Goal: Information Seeking & Learning: Learn about a topic

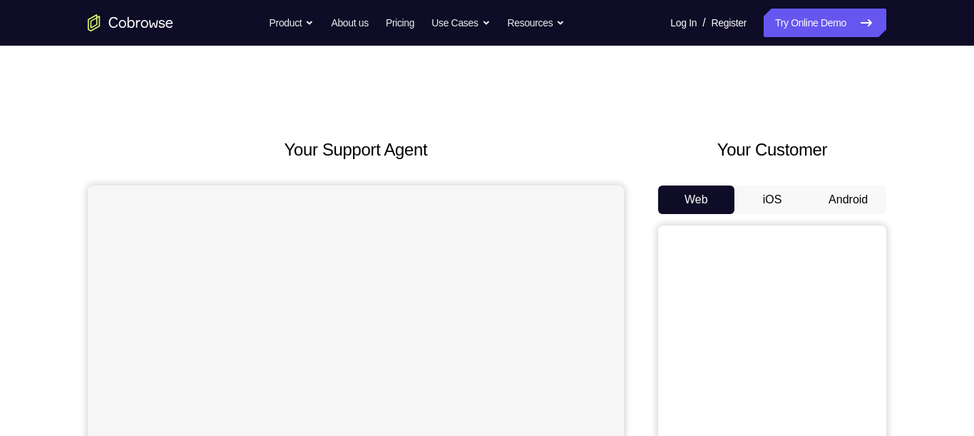
click at [861, 205] on button "Android" at bounding box center [848, 199] width 76 height 29
click at [854, 199] on button "Android" at bounding box center [848, 199] width 76 height 29
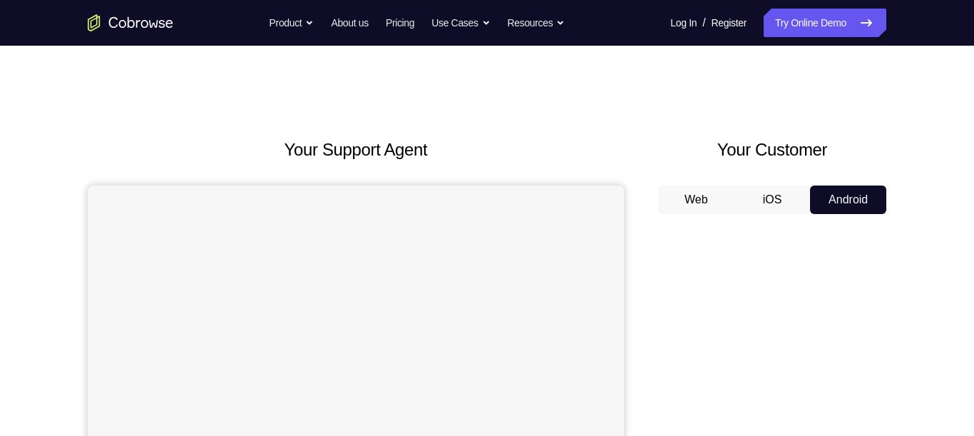
click at [709, 196] on button "Web" at bounding box center [696, 199] width 76 height 29
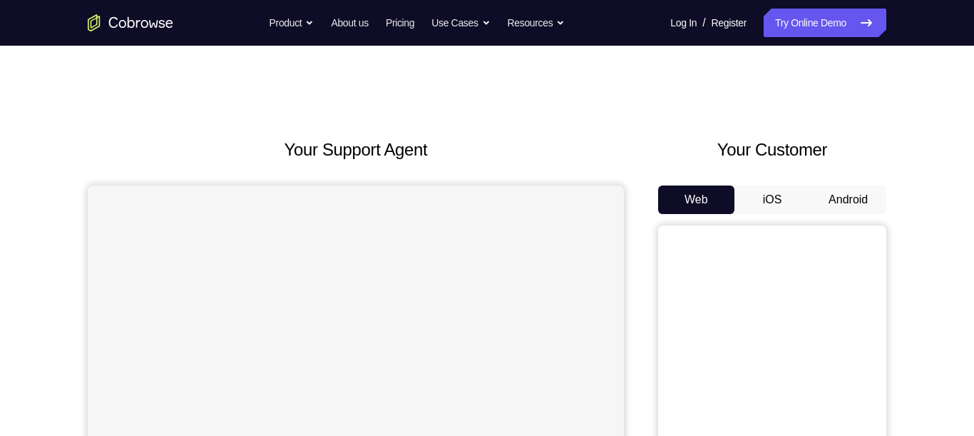
click at [774, 193] on button "iOS" at bounding box center [772, 199] width 76 height 29
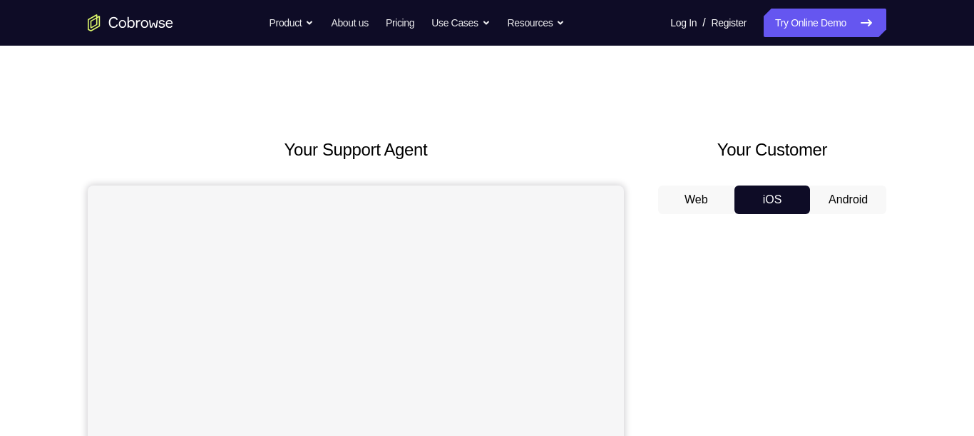
click at [859, 203] on button "Android" at bounding box center [848, 199] width 76 height 29
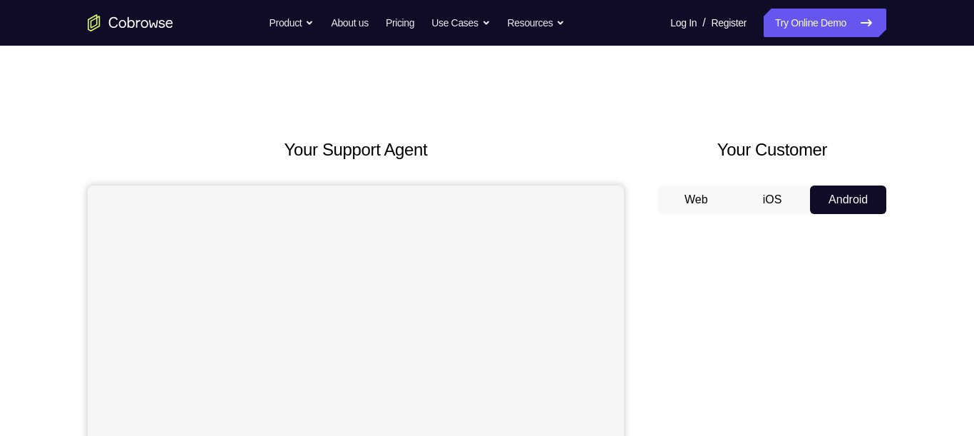
click at [860, 185] on button "Android" at bounding box center [848, 199] width 76 height 29
click at [861, 195] on button "Android" at bounding box center [848, 199] width 76 height 29
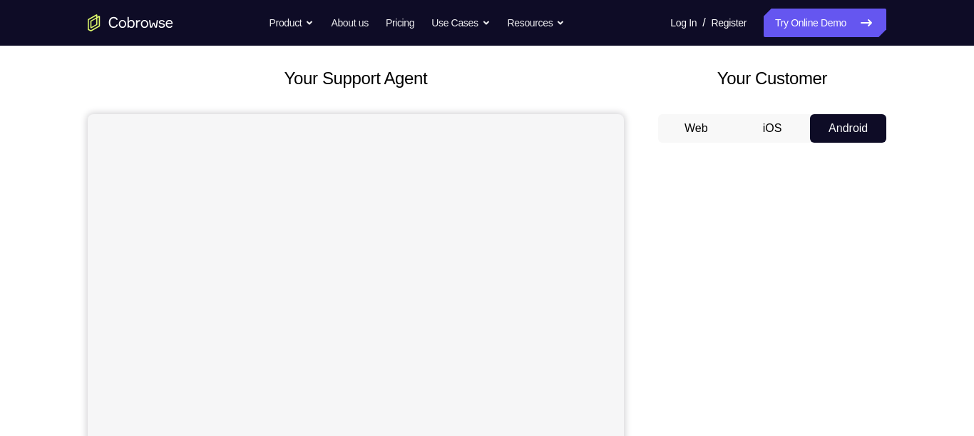
scroll to position [72, 0]
click at [781, 123] on button "iOS" at bounding box center [772, 127] width 76 height 29
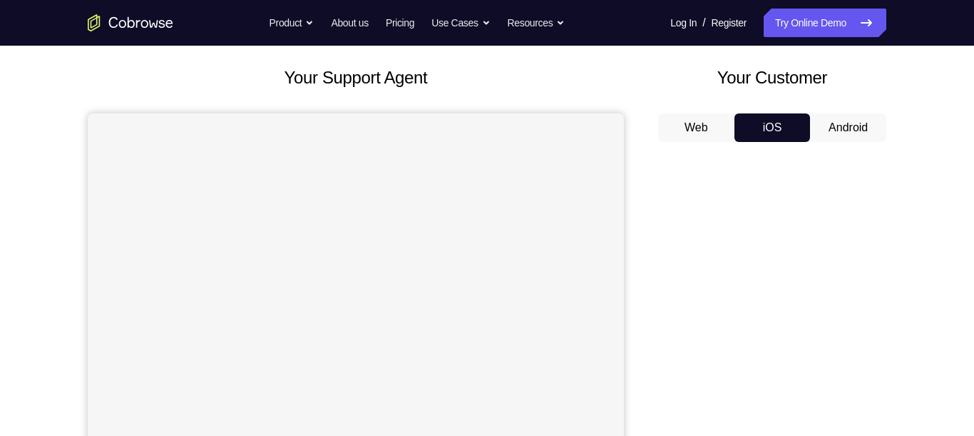
click at [848, 131] on button "Android" at bounding box center [848, 127] width 76 height 29
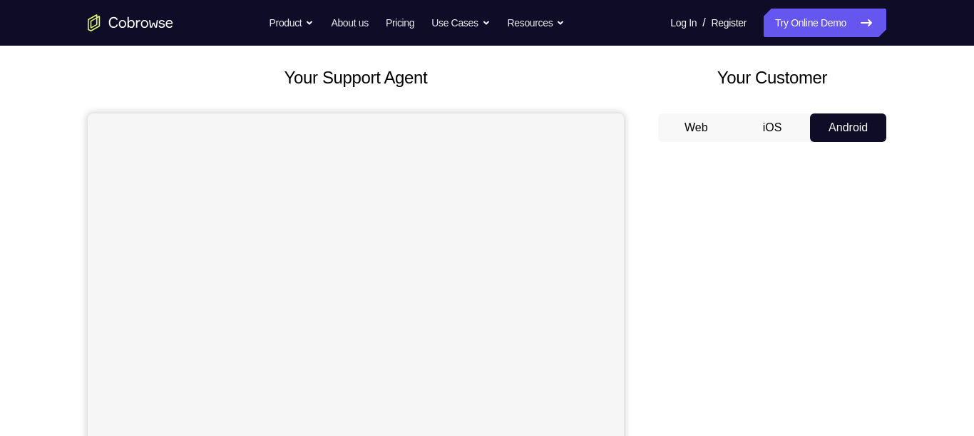
click at [772, 123] on button "iOS" at bounding box center [772, 127] width 76 height 29
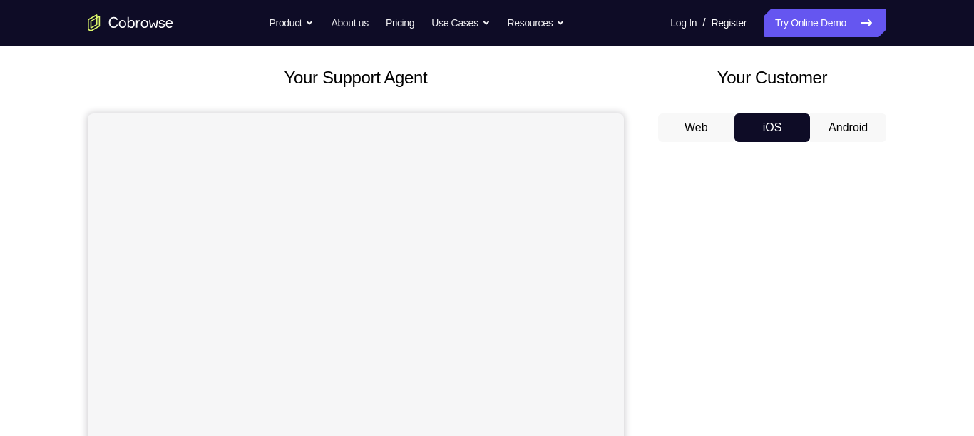
click at [826, 123] on button "Android" at bounding box center [848, 127] width 76 height 29
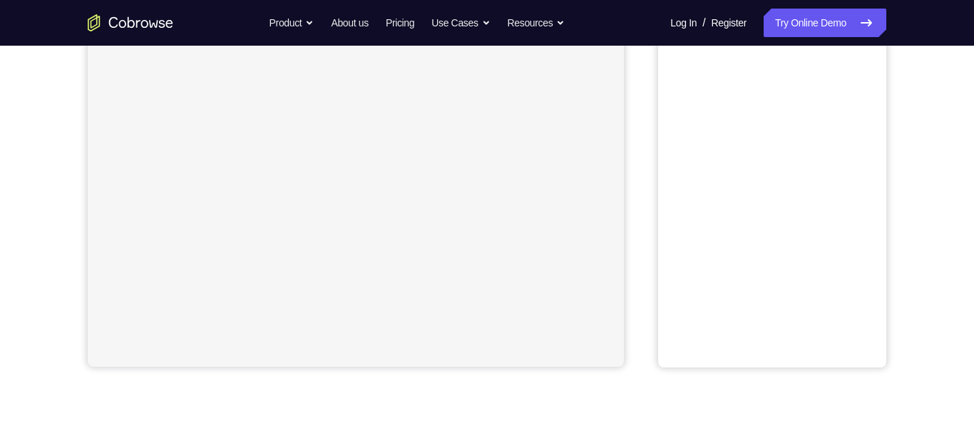
scroll to position [32, 0]
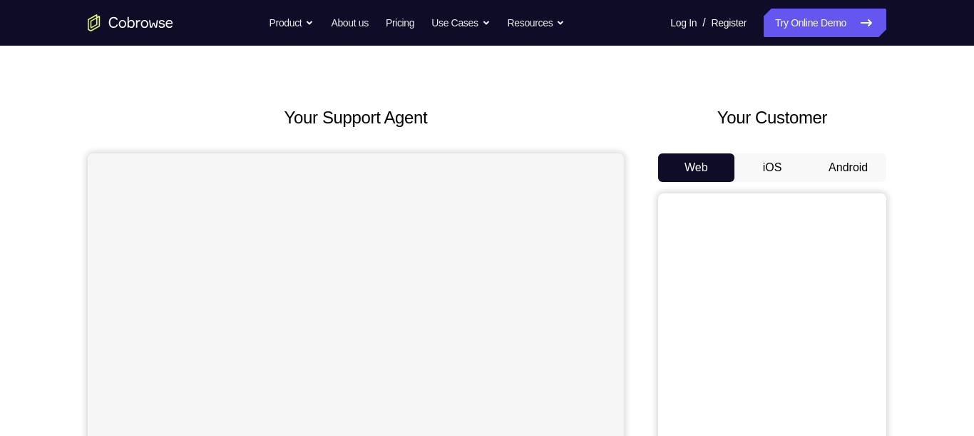
click at [846, 168] on button "Android" at bounding box center [848, 167] width 76 height 29
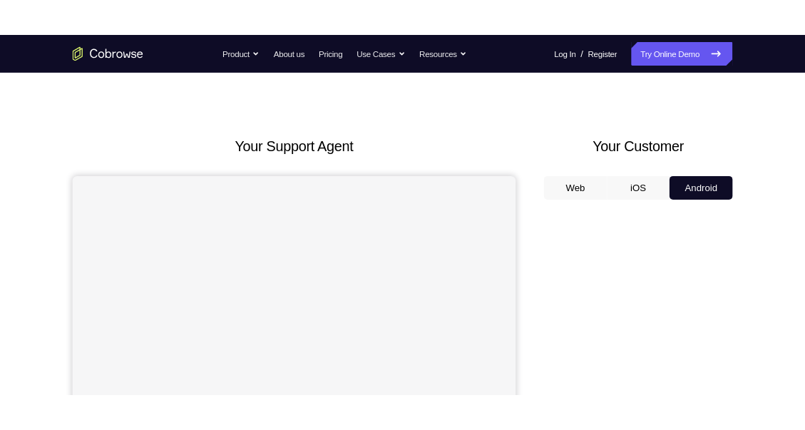
scroll to position [0, 0]
